Goal: Task Accomplishment & Management: Complete application form

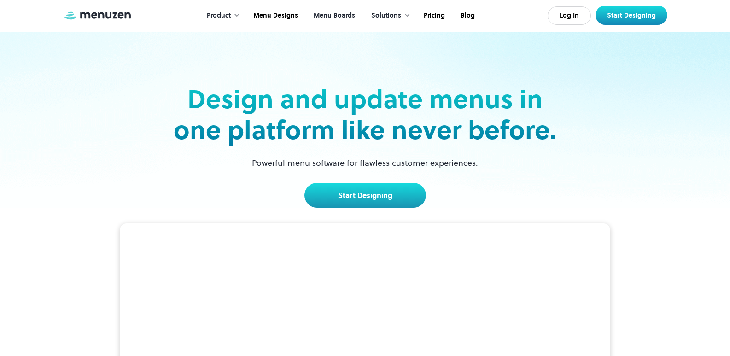
click at [337, 10] on link "Menu Boards" at bounding box center [333, 15] width 57 height 29
click at [341, 12] on link "Menu Boards" at bounding box center [333, 15] width 57 height 29
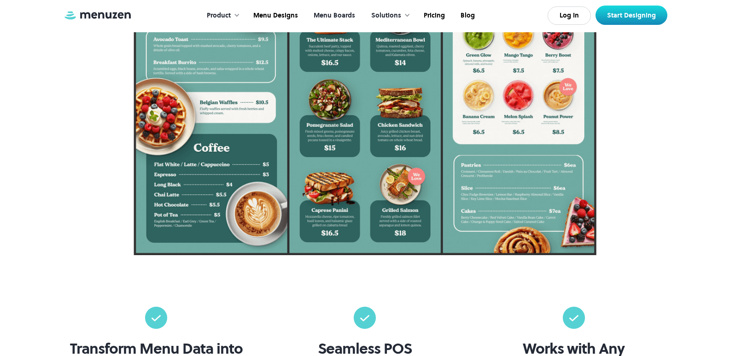
scroll to position [273, 0]
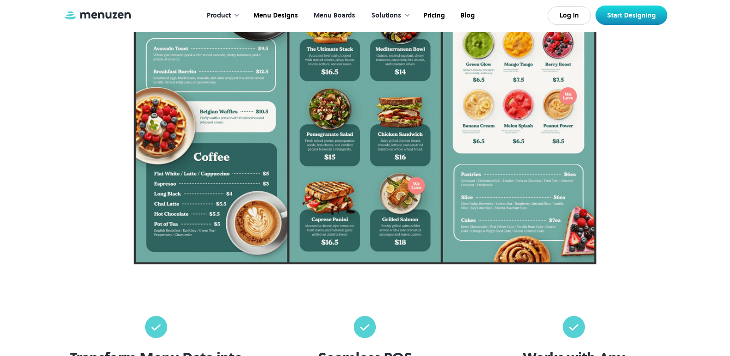
click at [531, 130] on img at bounding box center [364, 126] width 462 height 275
click at [617, 21] on link "Start Designing" at bounding box center [631, 15] width 72 height 19
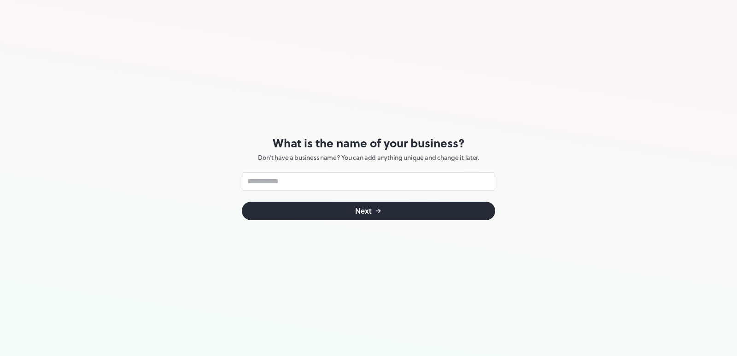
click at [337, 218] on button "Next" at bounding box center [368, 211] width 253 height 18
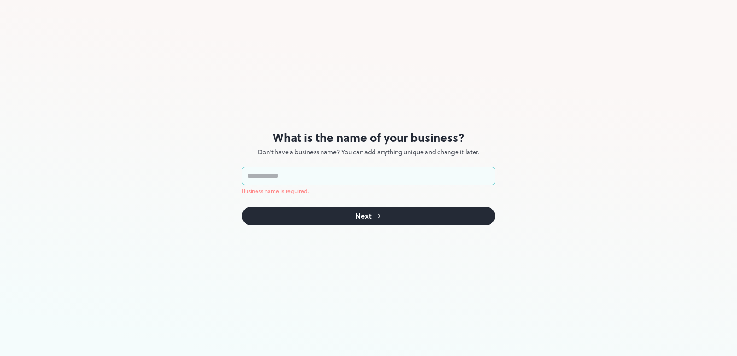
click at [330, 174] on input "text" at bounding box center [368, 176] width 253 height 18
type input "*********"
click button "Next" at bounding box center [368, 216] width 253 height 18
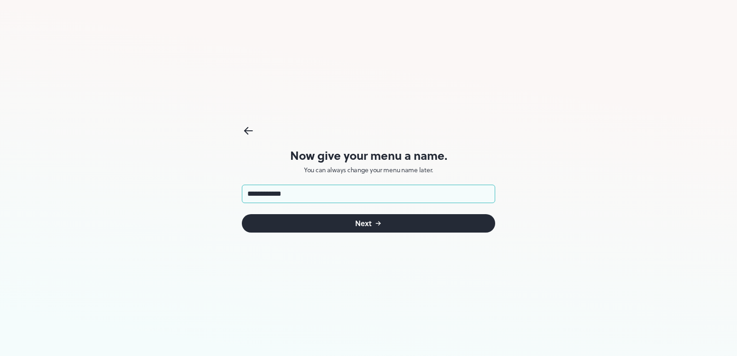
type input "**********"
click button "Next" at bounding box center [368, 223] width 253 height 18
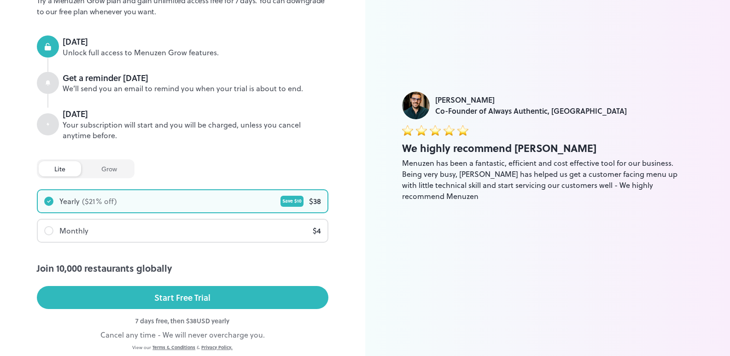
scroll to position [126, 0]
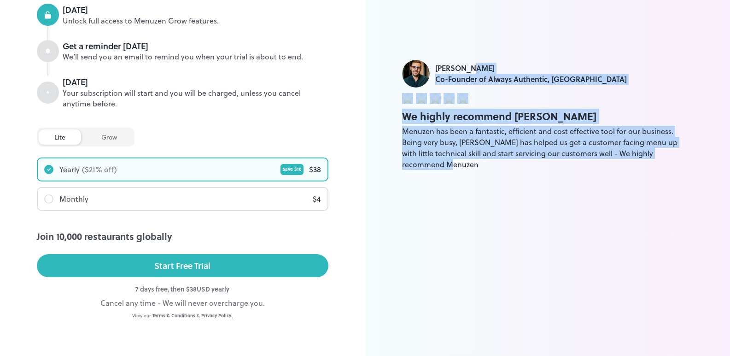
drag, startPoint x: 726, startPoint y: 185, endPoint x: 736, endPoint y: 55, distance: 130.2
click at [730, 55] on html "lite Plan Start your free 7 day trial Try a Menuzen Grow plan and gain unlimite…" at bounding box center [365, 52] width 730 height 356
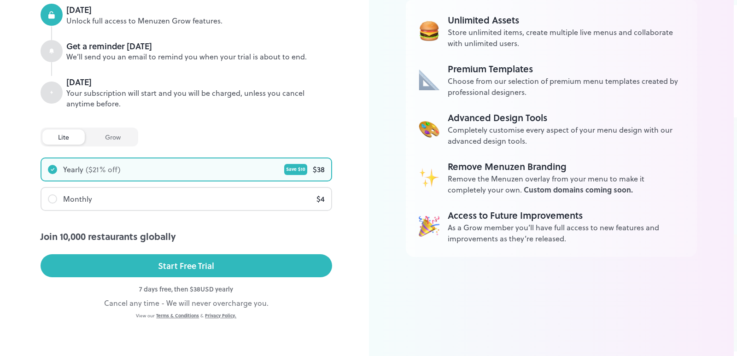
scroll to position [0, 0]
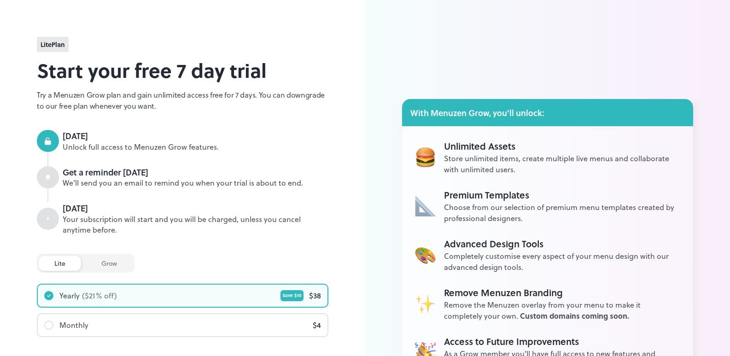
click at [139, 38] on div "lite Plan Start your free 7 day trial Try a Menuzen Grow plan and gain unlimite…" at bounding box center [182, 241] width 291 height 408
click at [56, 51] on div "lite Plan" at bounding box center [53, 44] width 32 height 15
click at [115, 267] on div "grow" at bounding box center [109, 262] width 47 height 15
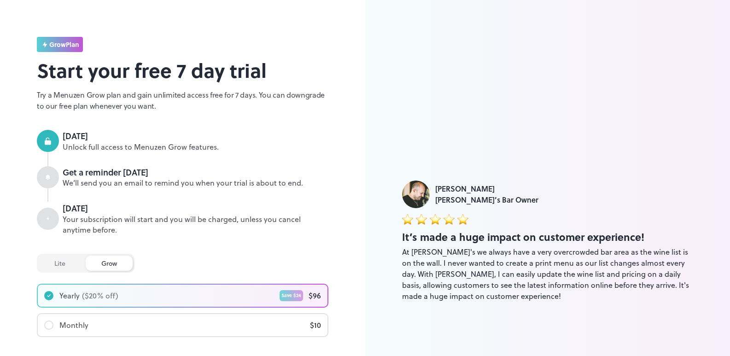
click at [126, 319] on div "Monthly $ 10" at bounding box center [183, 325] width 290 height 22
